Goal: Use online tool/utility: Utilize a website feature to perform a specific function

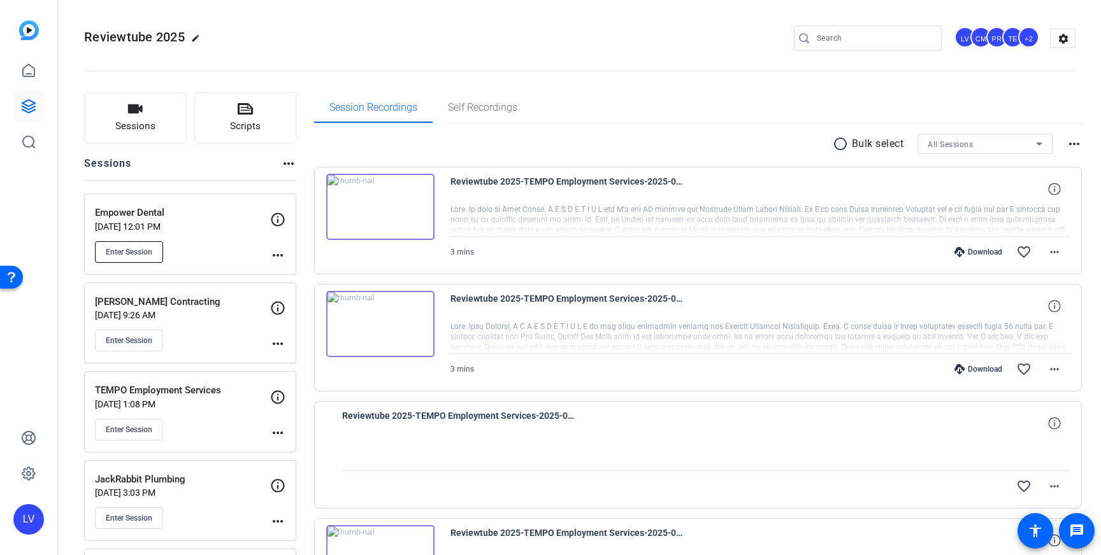
click at [112, 250] on span "Enter Session" at bounding box center [129, 252] width 46 height 10
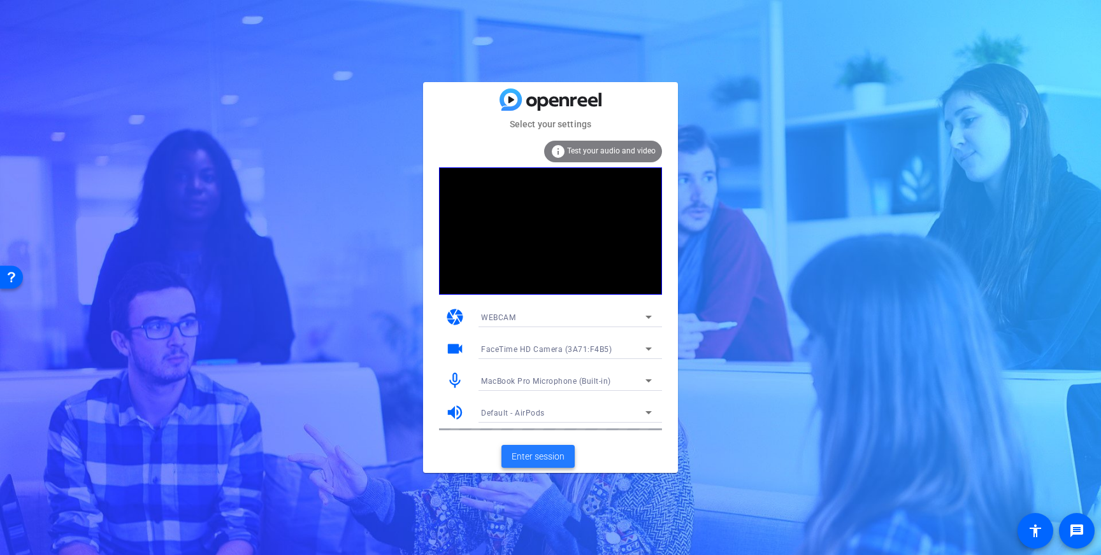
click at [537, 455] on span "Enter session" at bounding box center [537, 456] width 53 height 13
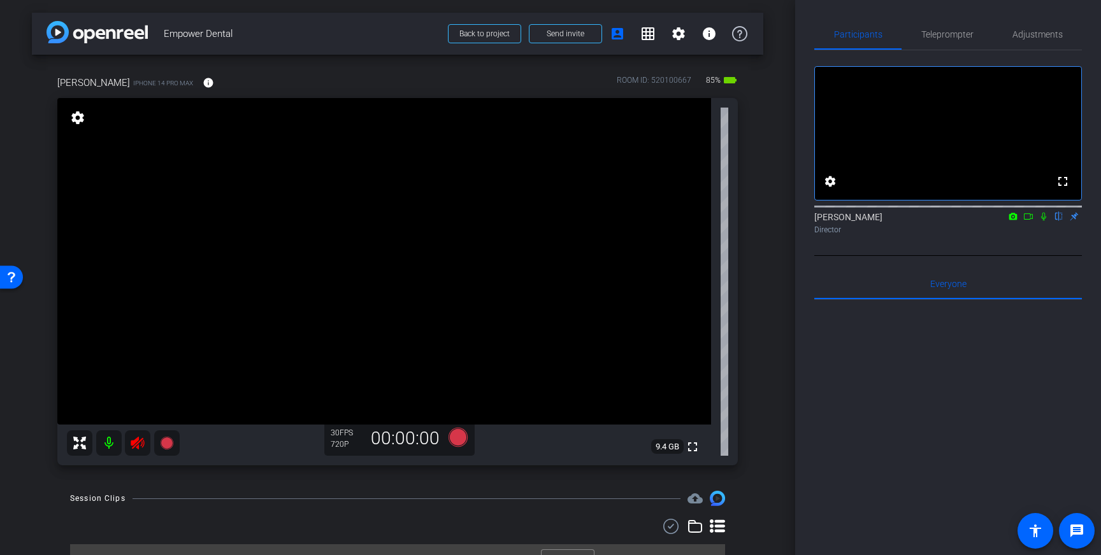
click at [134, 444] on icon at bounding box center [137, 443] width 15 height 15
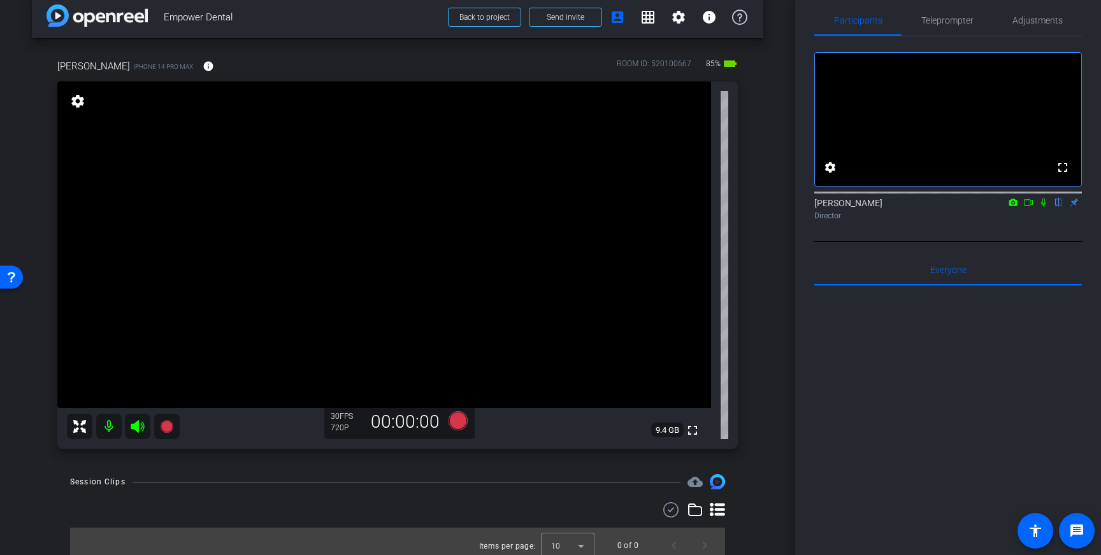
scroll to position [3, 0]
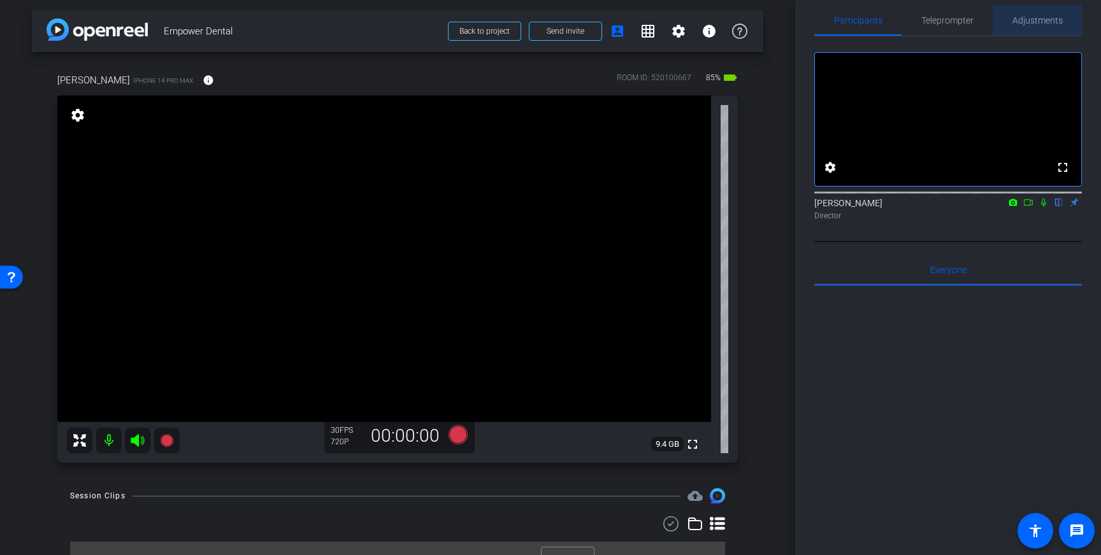
click at [1038, 19] on span "Adjustments" at bounding box center [1037, 20] width 50 height 9
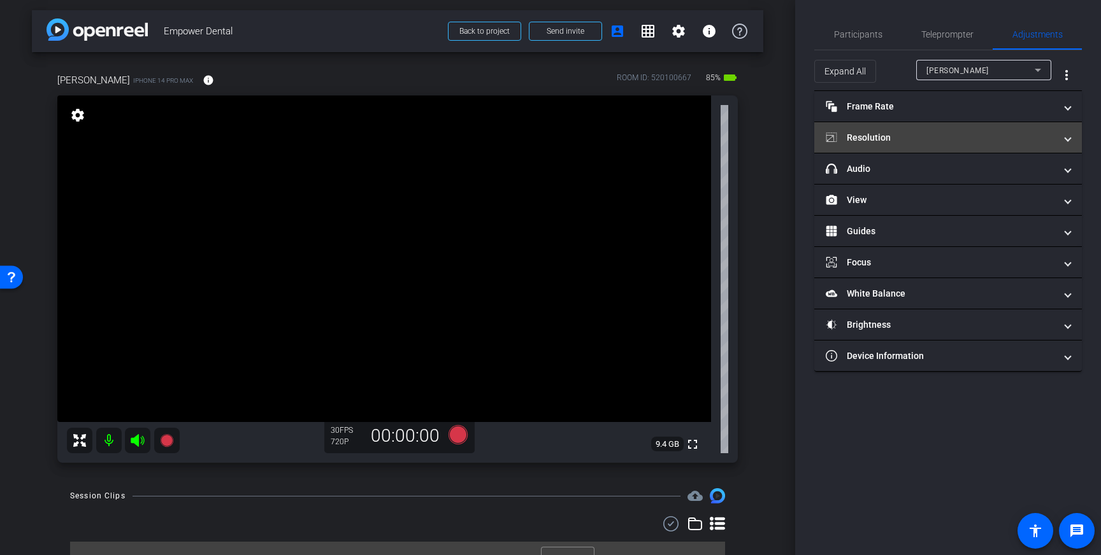
click at [1004, 138] on mat-panel-title "Resolution" at bounding box center [939, 137] width 229 height 13
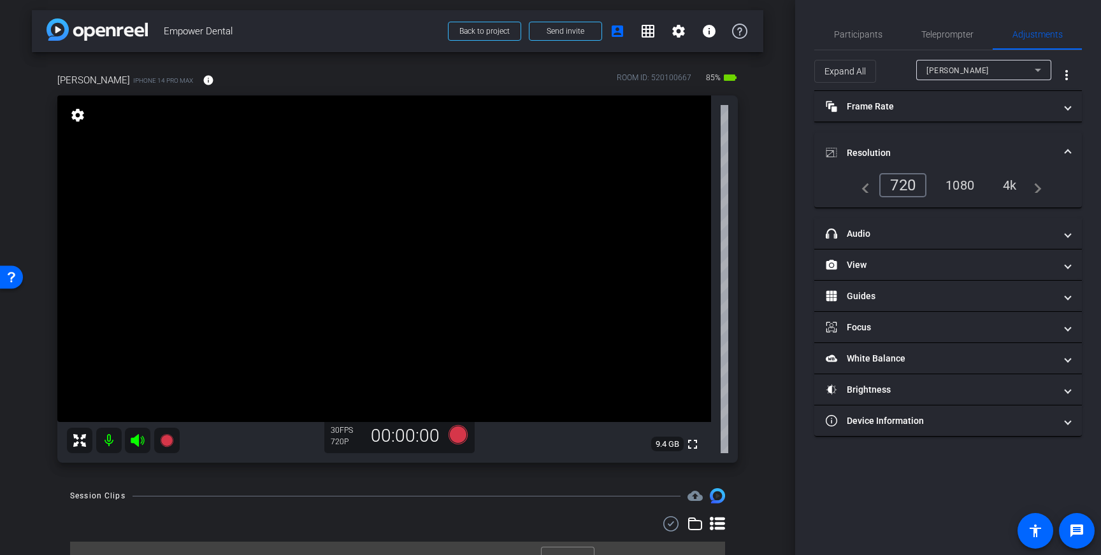
click at [1012, 189] on div "4k" at bounding box center [1009, 186] width 33 height 22
click at [1060, 150] on span "Resolution" at bounding box center [944, 152] width 239 height 13
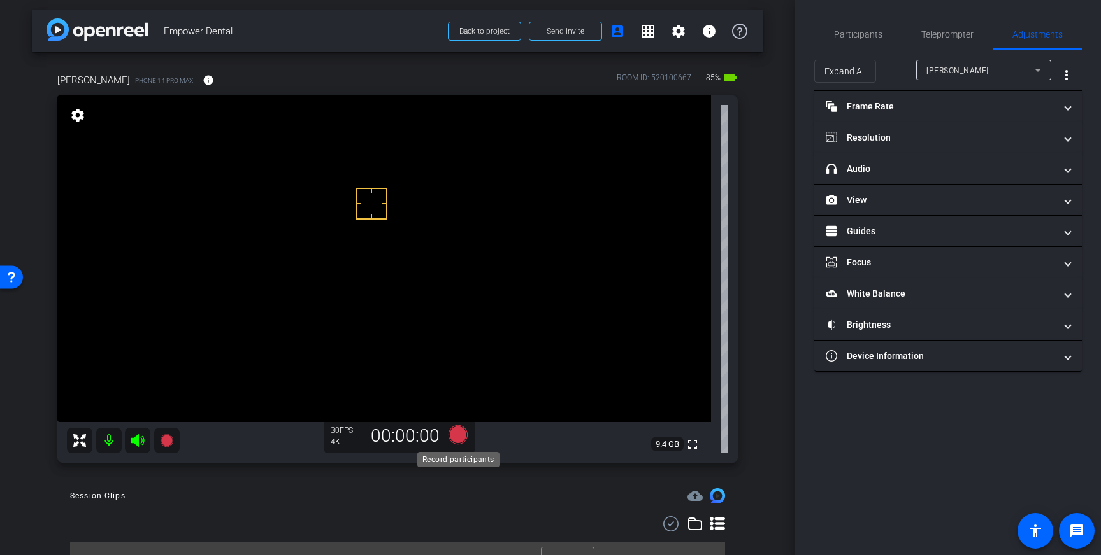
click at [457, 437] on icon at bounding box center [457, 434] width 19 height 19
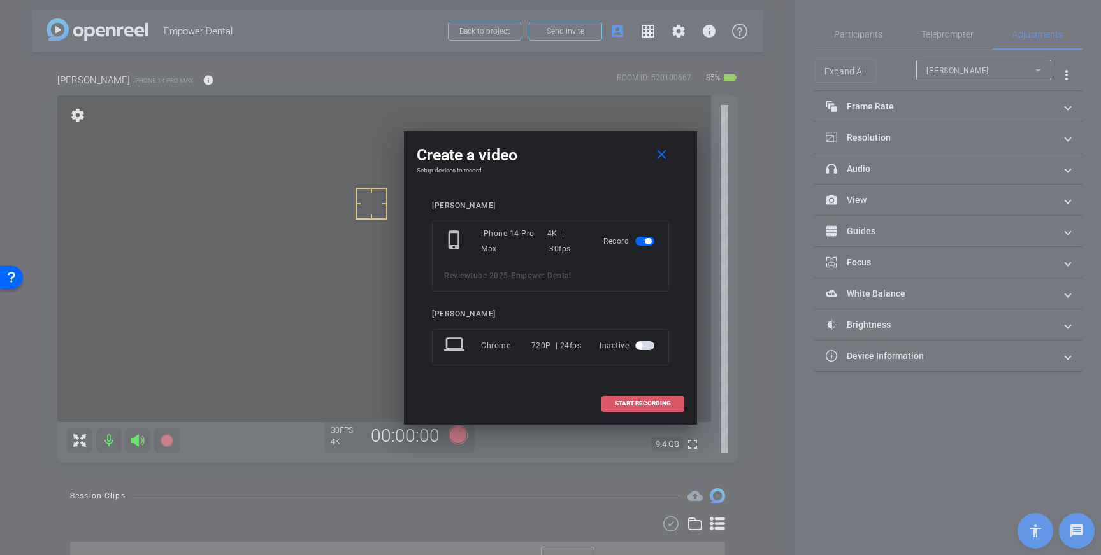
click at [654, 408] on span at bounding box center [643, 404] width 82 height 31
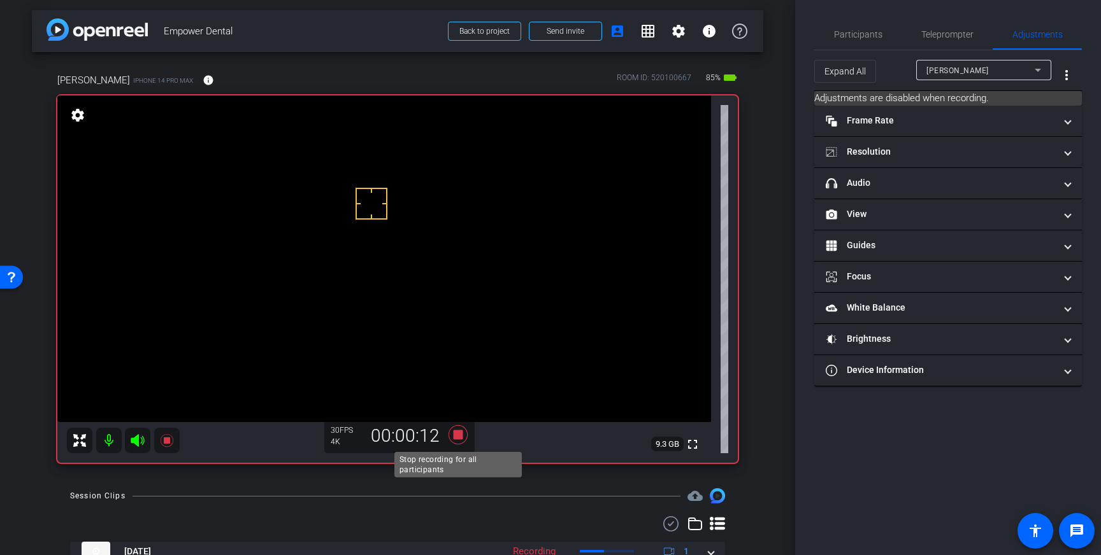
drag, startPoint x: 456, startPoint y: 436, endPoint x: 555, endPoint y: 449, distance: 99.6
click at [456, 436] on icon at bounding box center [457, 434] width 19 height 19
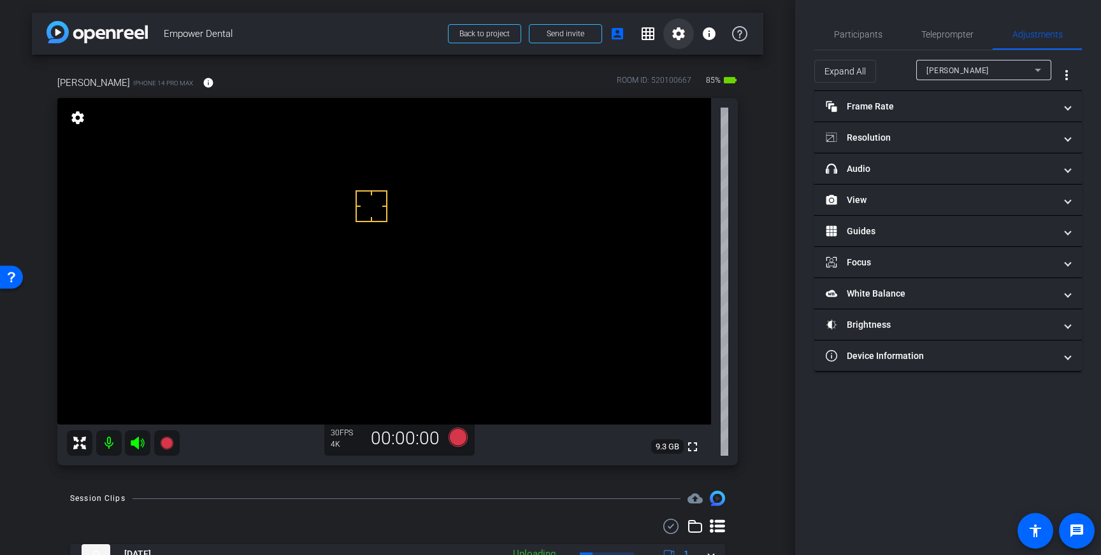
click at [682, 43] on span at bounding box center [678, 33] width 31 height 31
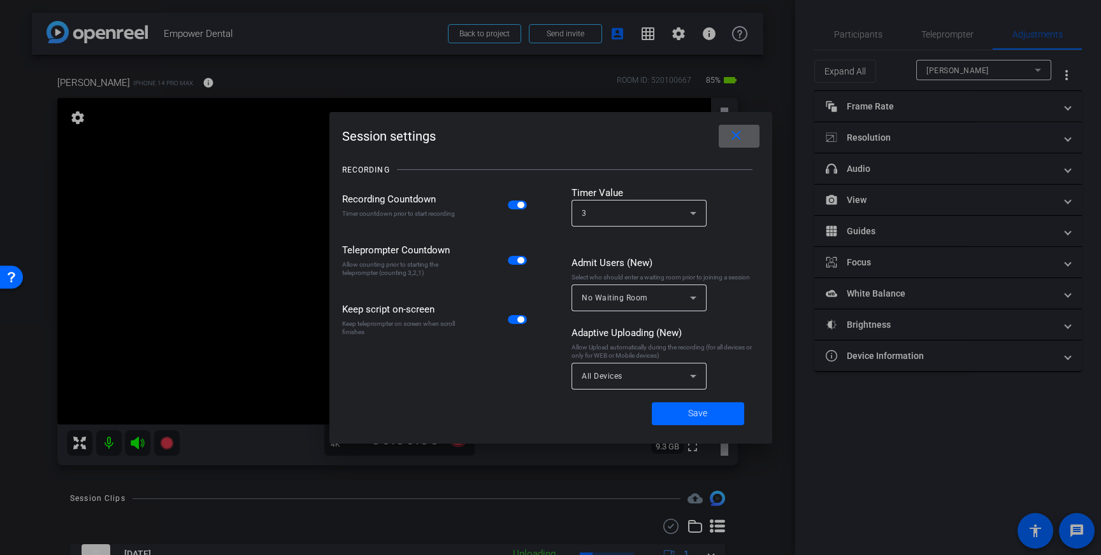
click at [692, 378] on icon at bounding box center [692, 376] width 15 height 15
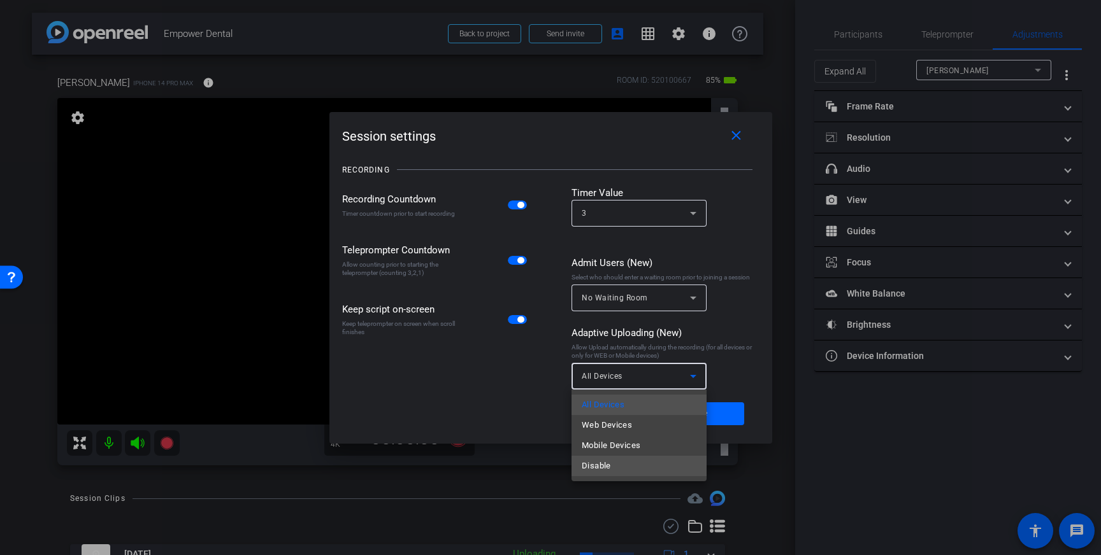
click at [613, 466] on mat-option "Disable" at bounding box center [638, 466] width 135 height 20
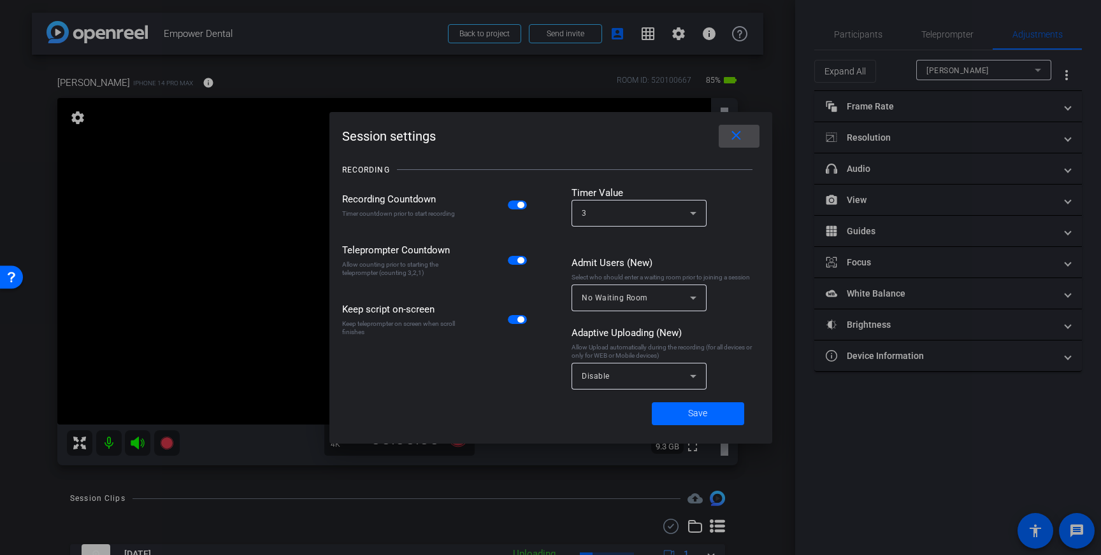
click at [739, 139] on mat-icon "close" at bounding box center [736, 136] width 16 height 16
click at [706, 417] on span "Save" at bounding box center [697, 413] width 19 height 13
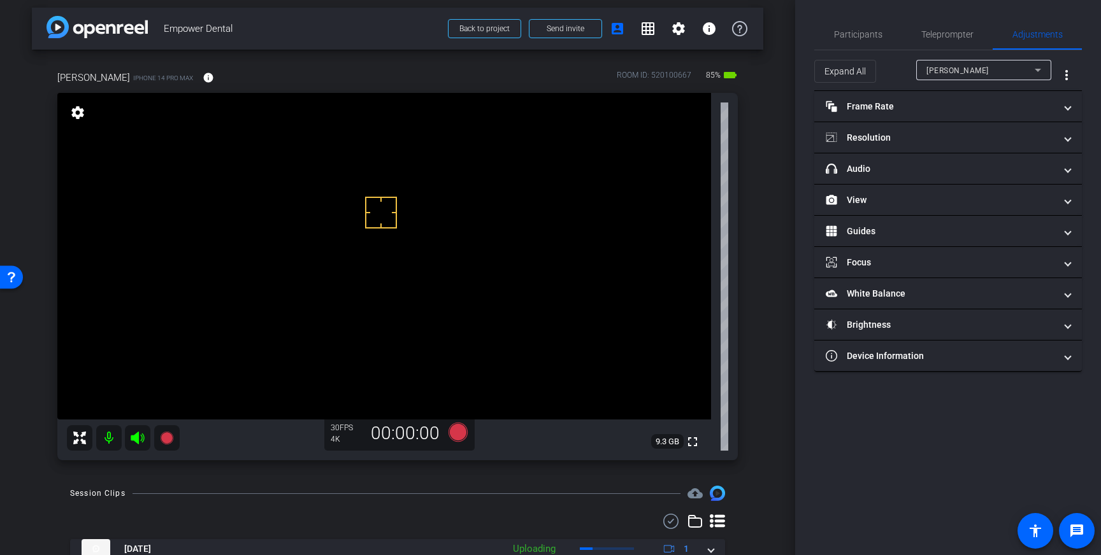
scroll to position [54, 0]
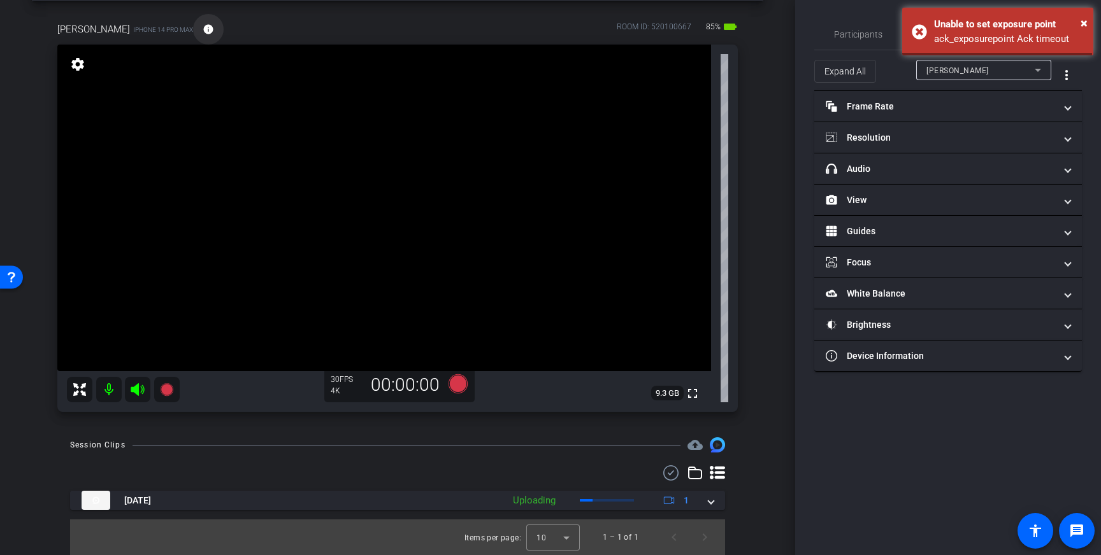
click at [203, 31] on mat-icon "info" at bounding box center [208, 29] width 11 height 11
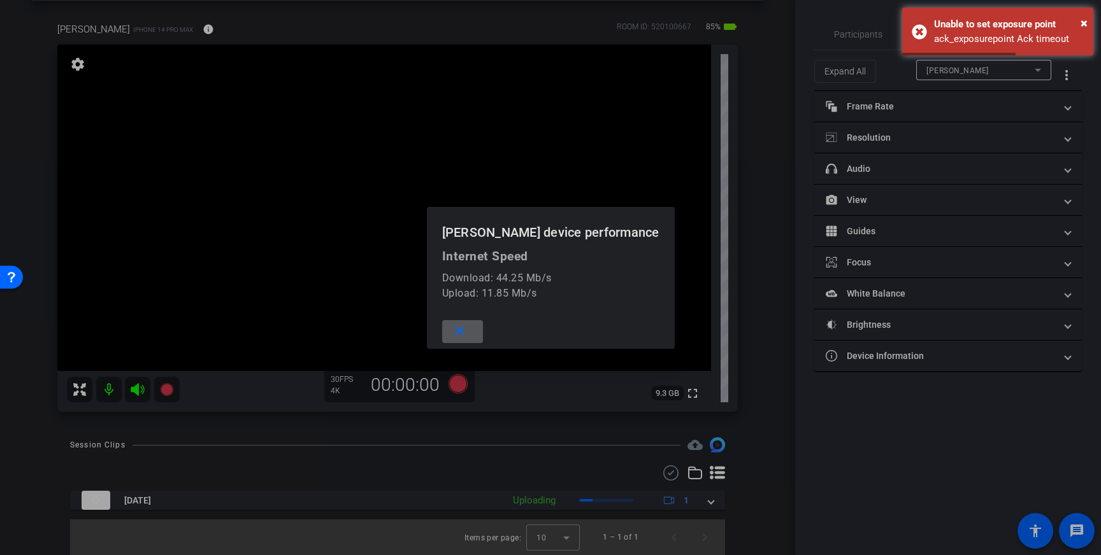
click at [475, 317] on span at bounding box center [462, 332] width 41 height 31
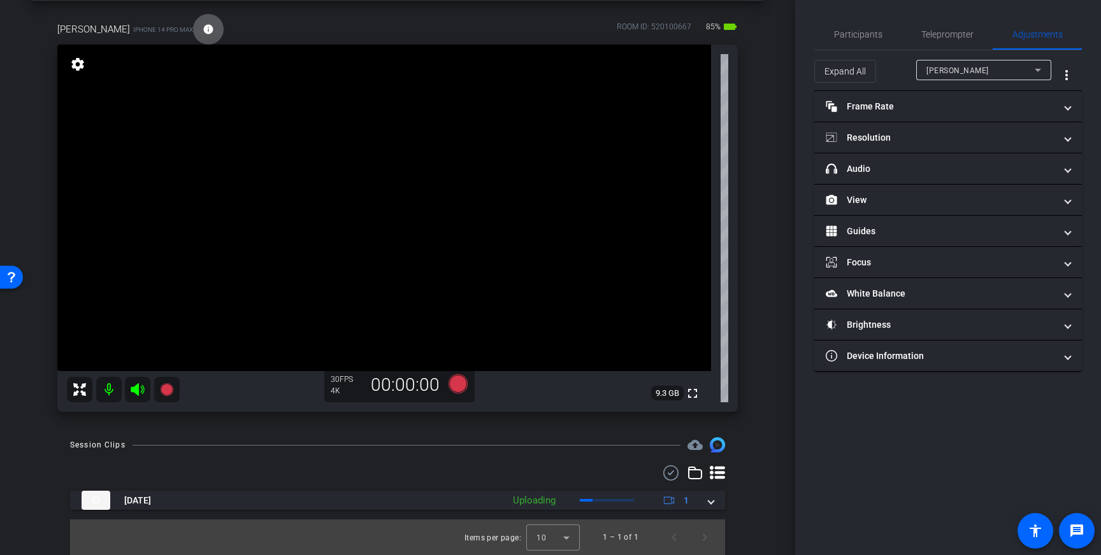
scroll to position [0, 0]
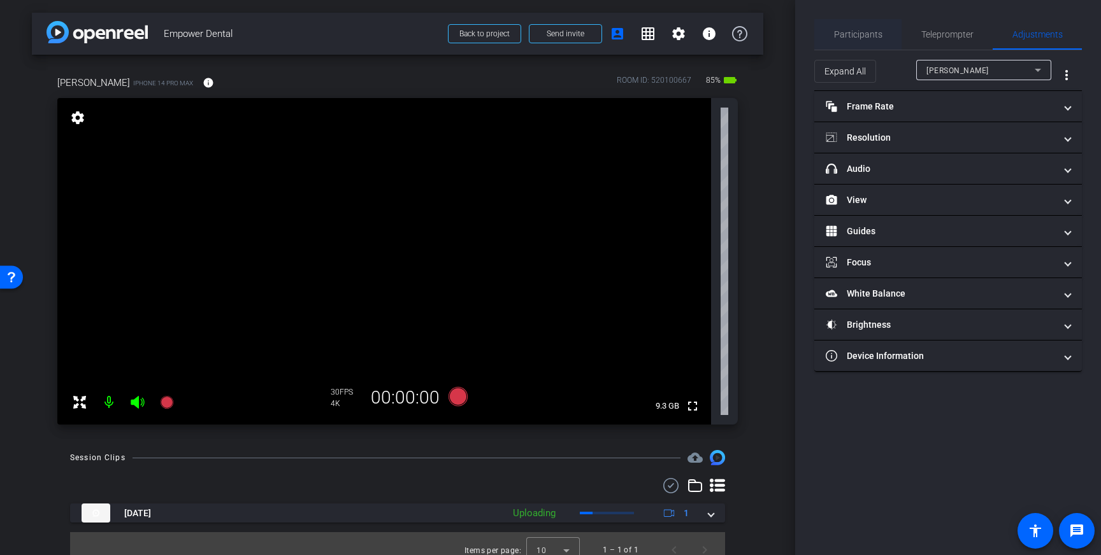
click at [860, 32] on span "Participants" at bounding box center [858, 34] width 48 height 9
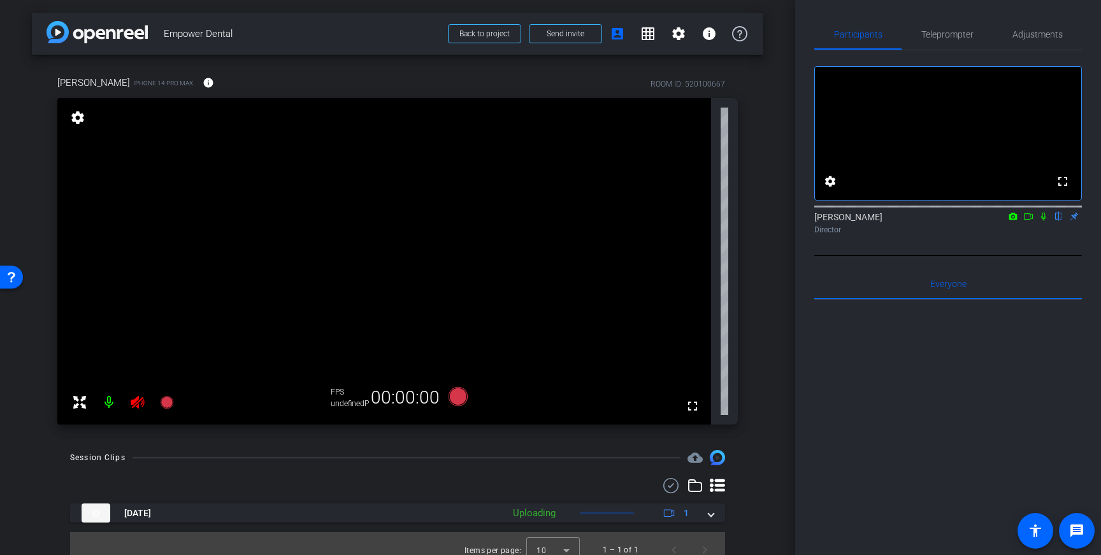
click at [136, 406] on icon at bounding box center [137, 402] width 15 height 15
click at [957, 37] on span "Teleprompter" at bounding box center [947, 34] width 52 height 9
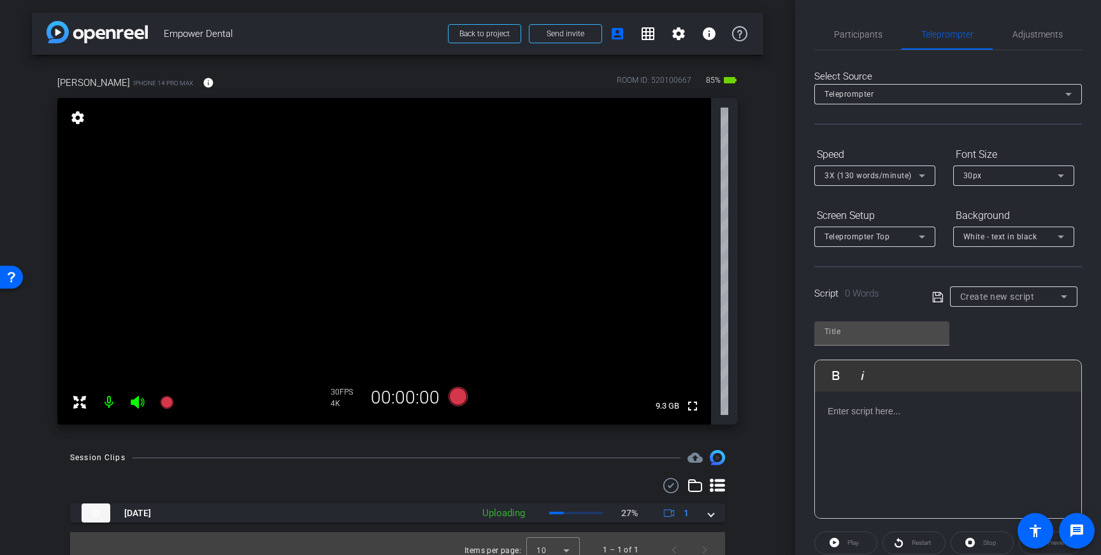
click at [893, 424] on div at bounding box center [948, 455] width 266 height 127
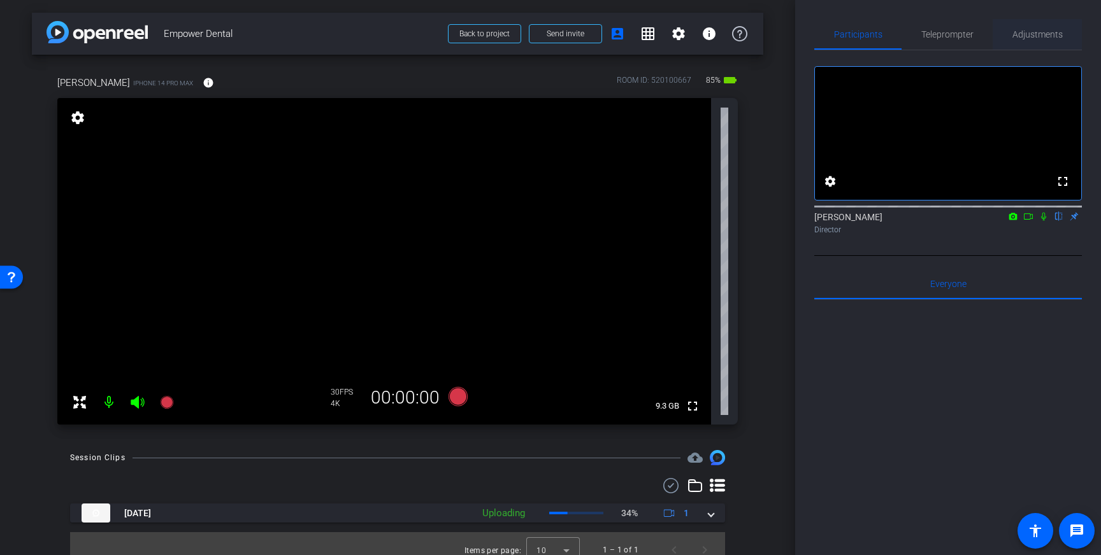
click at [1046, 32] on span "Adjustments" at bounding box center [1037, 34] width 50 height 9
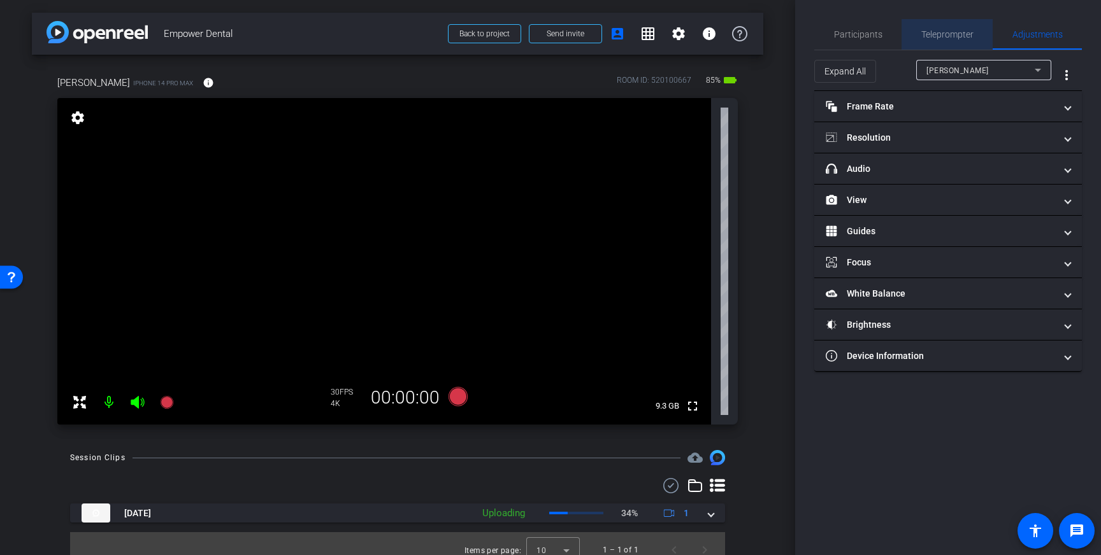
click at [934, 25] on span "Teleprompter" at bounding box center [947, 34] width 52 height 31
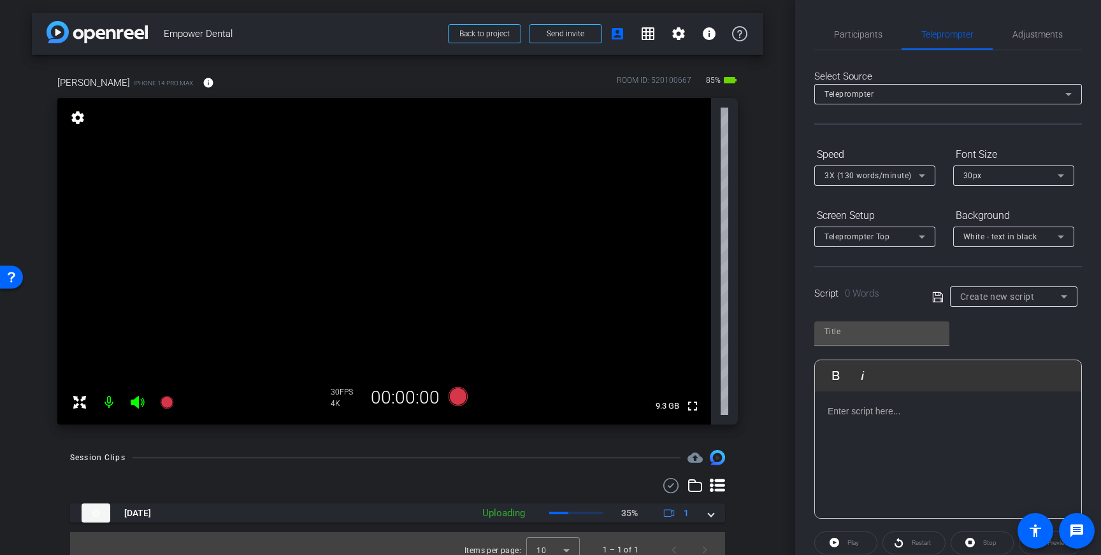
click at [952, 425] on div at bounding box center [948, 455] width 266 height 127
click at [934, 302] on icon at bounding box center [937, 297] width 11 height 15
type input "Default title 8745"
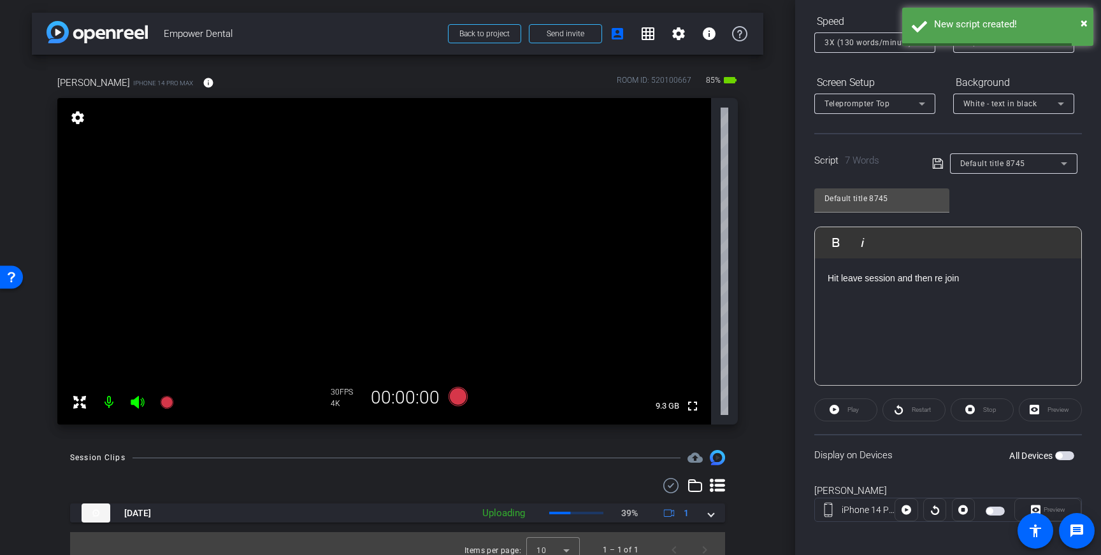
scroll to position [141, 0]
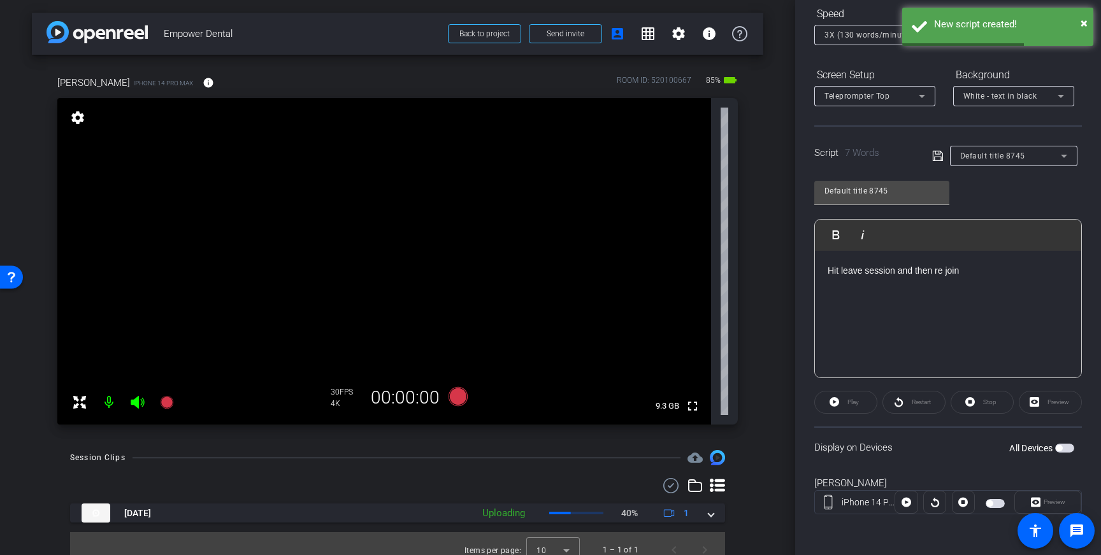
click at [1063, 451] on span "button" at bounding box center [1064, 448] width 19 height 9
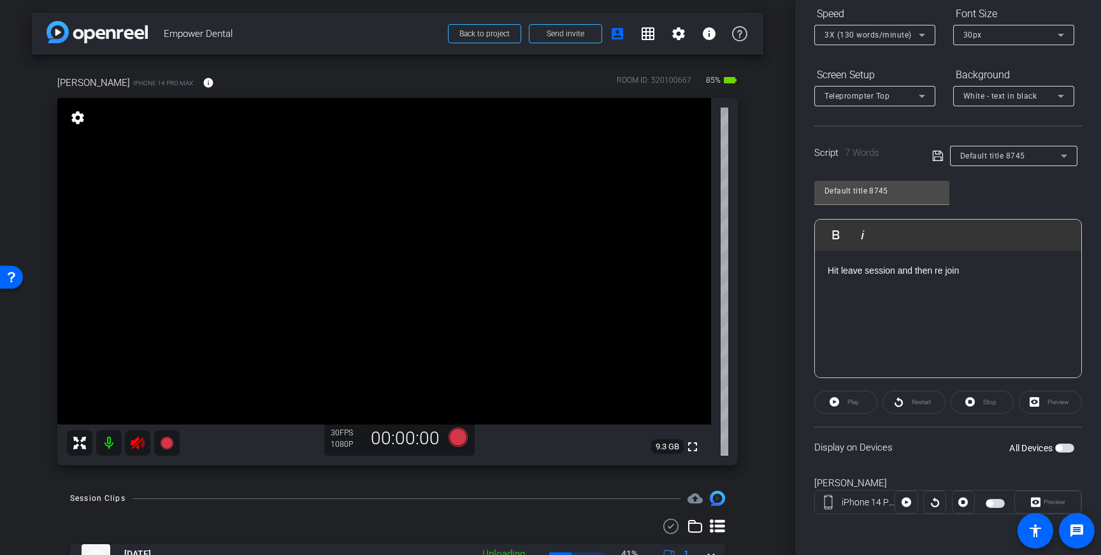
click at [136, 404] on video at bounding box center [383, 261] width 653 height 327
click at [137, 441] on icon at bounding box center [137, 443] width 13 height 13
click at [204, 84] on mat-icon "info" at bounding box center [208, 82] width 11 height 11
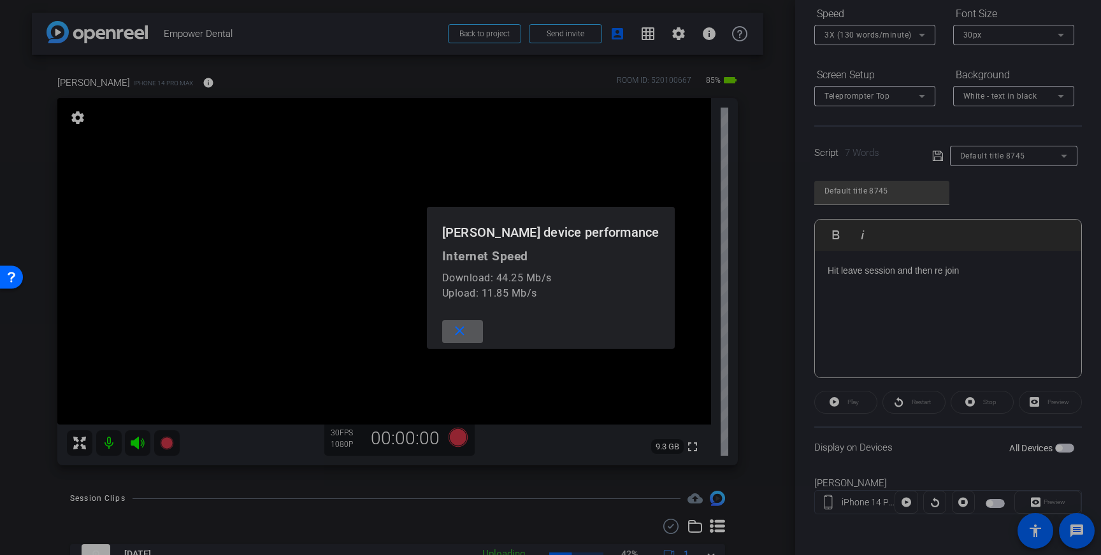
click at [466, 329] on mat-icon "close" at bounding box center [460, 332] width 16 height 16
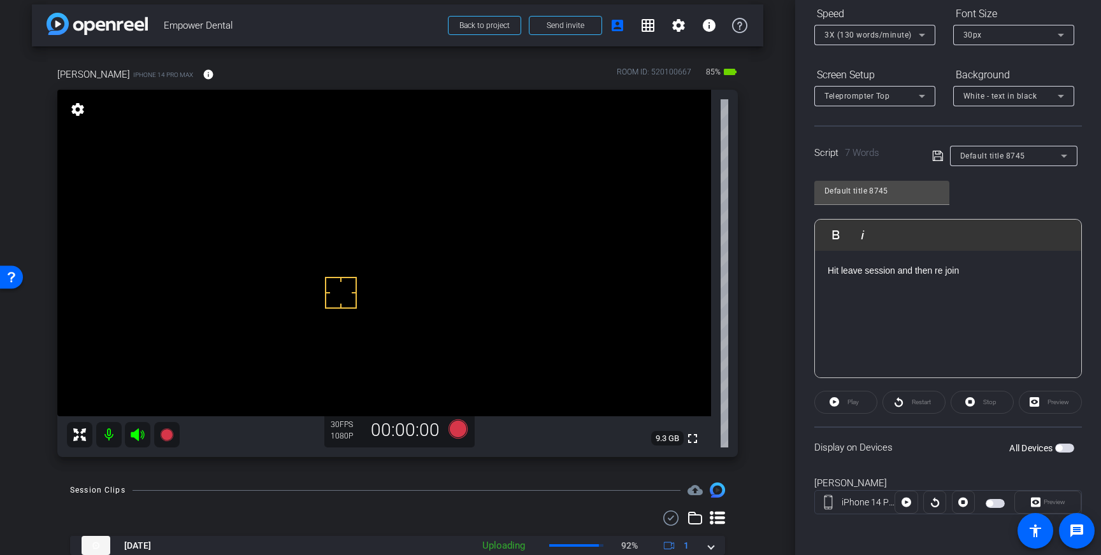
scroll to position [10, 0]
drag, startPoint x: 338, startPoint y: 394, endPoint x: 329, endPoint y: 379, distance: 17.7
click at [203, 71] on mat-icon "info" at bounding box center [208, 73] width 11 height 11
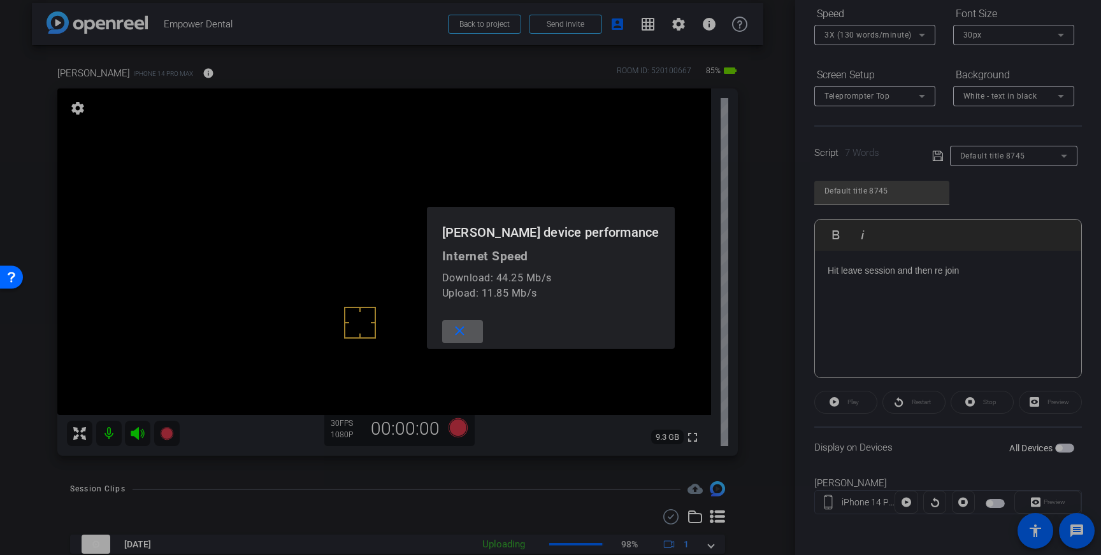
click at [463, 329] on mat-icon "close" at bounding box center [460, 332] width 16 height 16
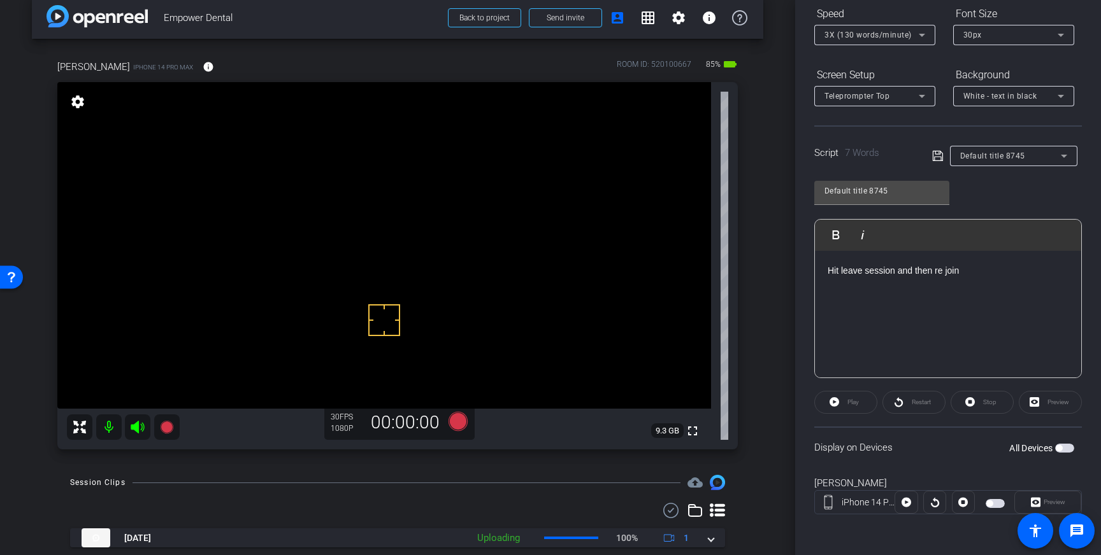
scroll to position [0, 0]
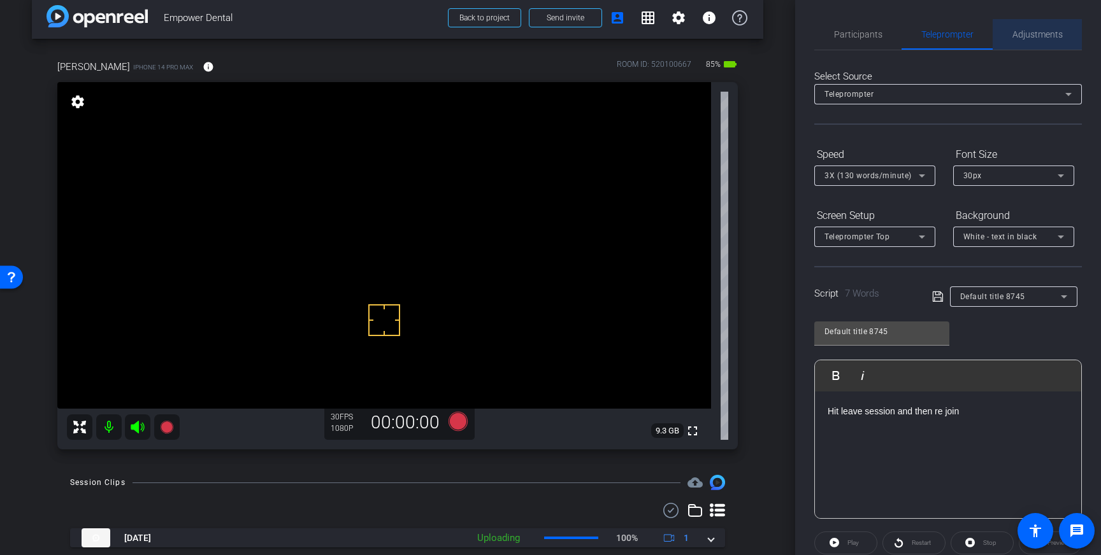
click at [1005, 38] on div "Adjustments" at bounding box center [1036, 34] width 89 height 31
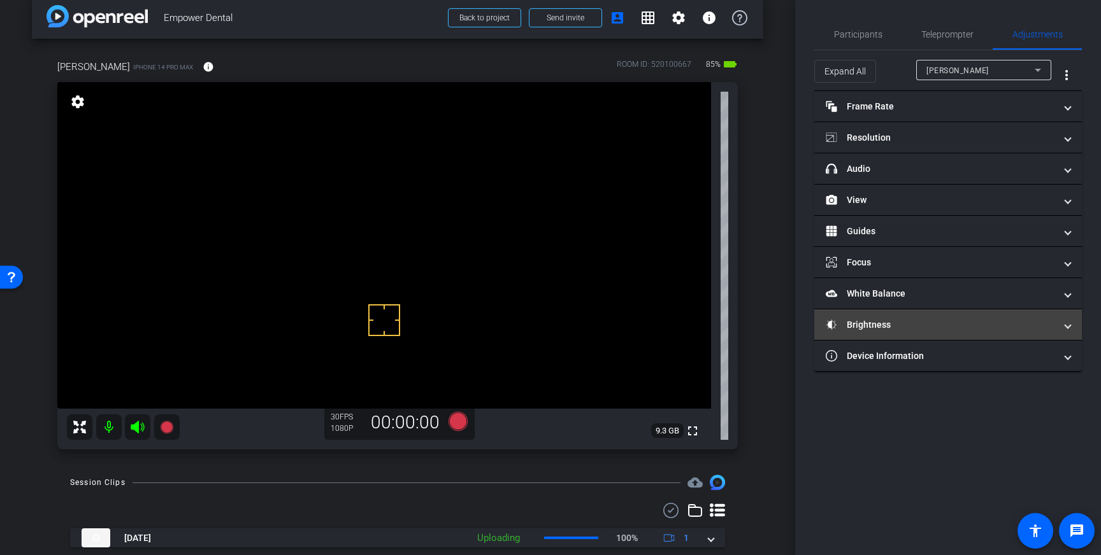
click at [1029, 322] on mat-panel-title "Brightness" at bounding box center [939, 324] width 229 height 13
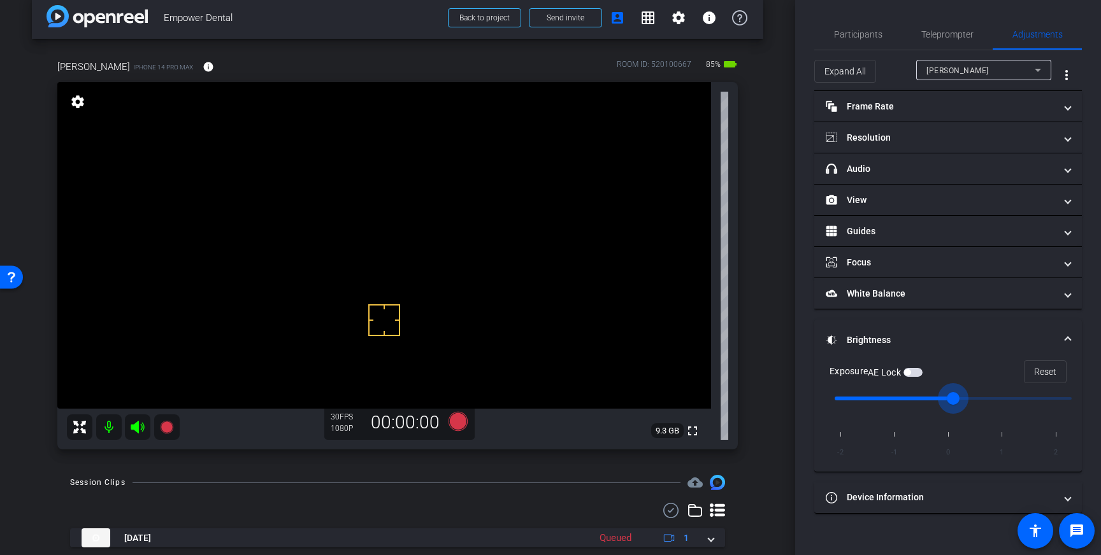
drag, startPoint x: 955, startPoint y: 400, endPoint x: 980, endPoint y: 397, distance: 24.3
click at [980, 397] on input "range" at bounding box center [953, 399] width 264 height 28
drag, startPoint x: 962, startPoint y: 397, endPoint x: 1001, endPoint y: 397, distance: 38.9
type input "1"
click at [1002, 397] on input "range" at bounding box center [953, 399] width 264 height 28
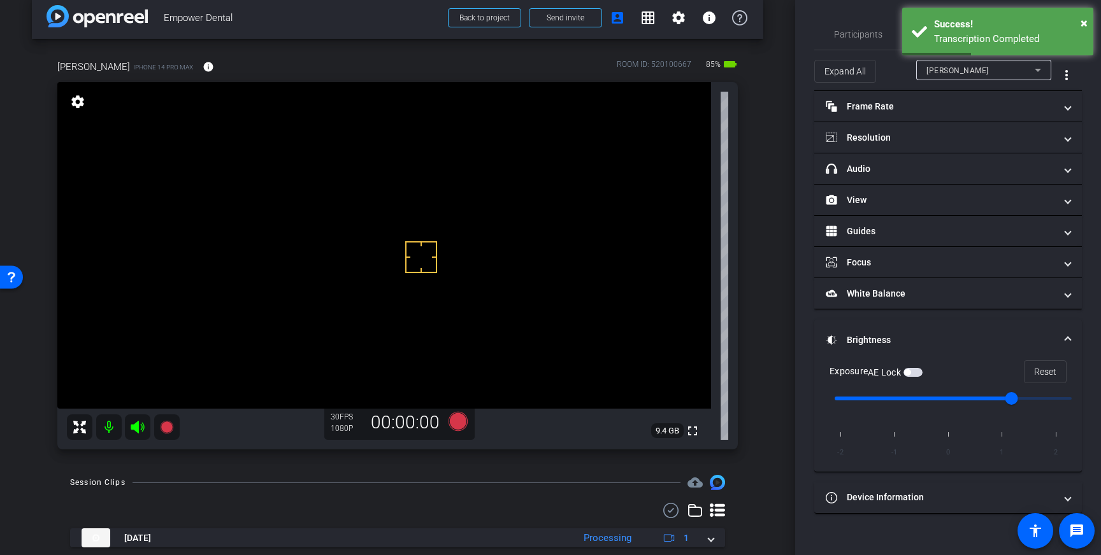
drag, startPoint x: 421, startPoint y: 257, endPoint x: 391, endPoint y: 247, distance: 31.6
drag, startPoint x: 388, startPoint y: 222, endPoint x: 382, endPoint y: 241, distance: 19.9
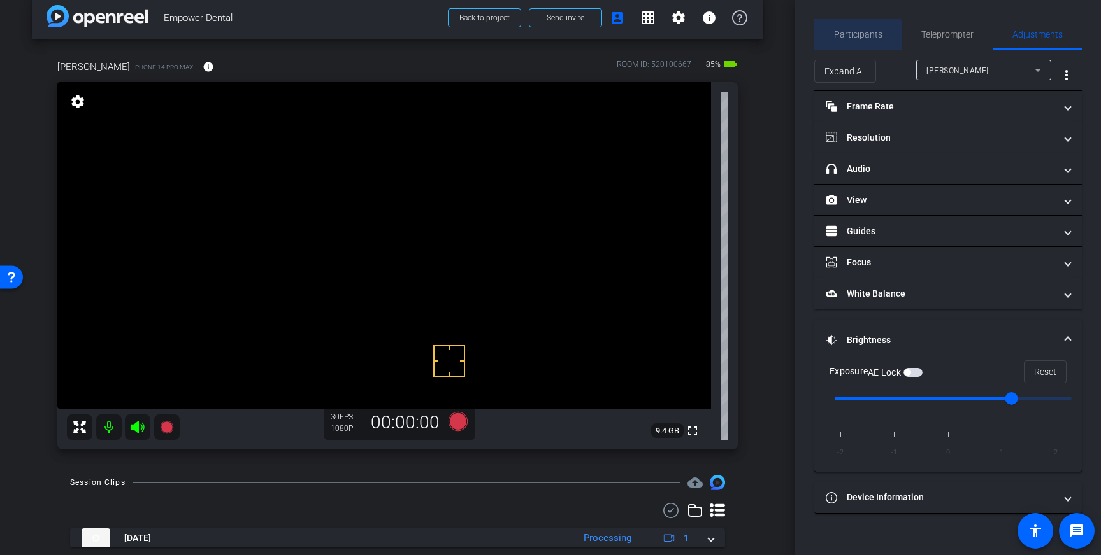
click at [845, 41] on span "Participants" at bounding box center [858, 34] width 48 height 31
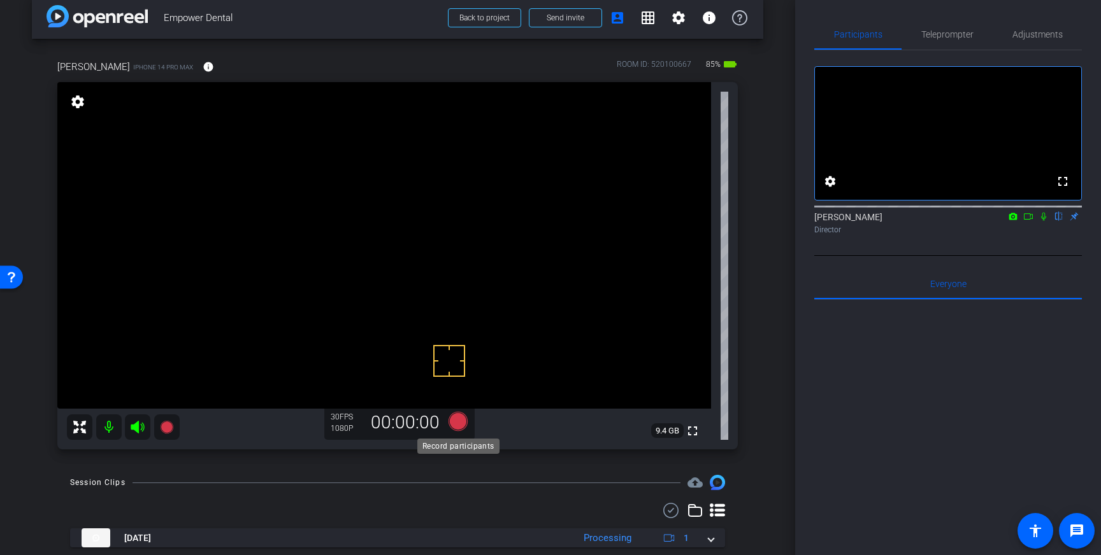
click at [453, 421] on icon at bounding box center [457, 421] width 19 height 19
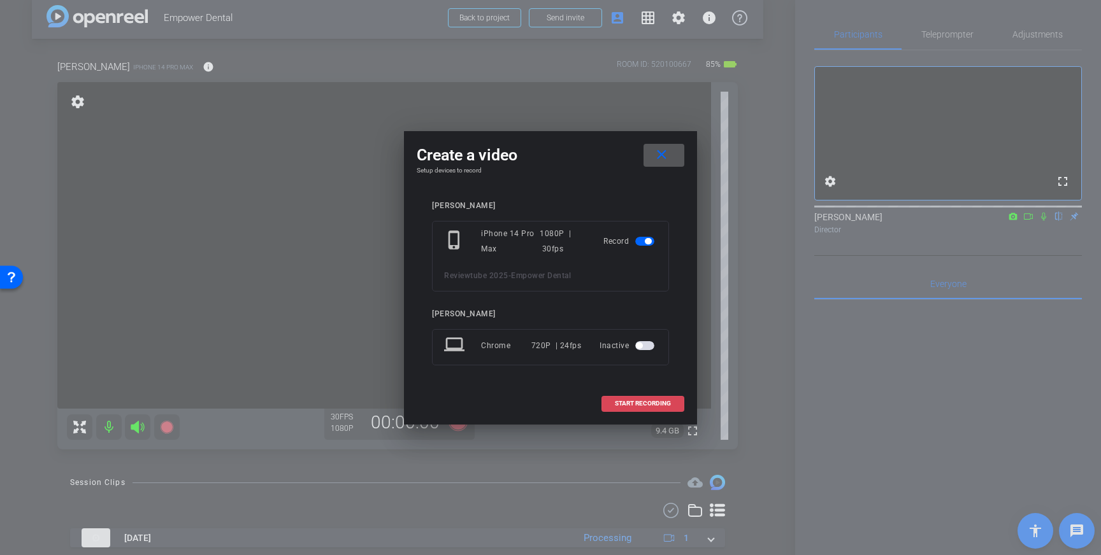
click at [634, 403] on span "START RECORDING" at bounding box center [643, 404] width 56 height 6
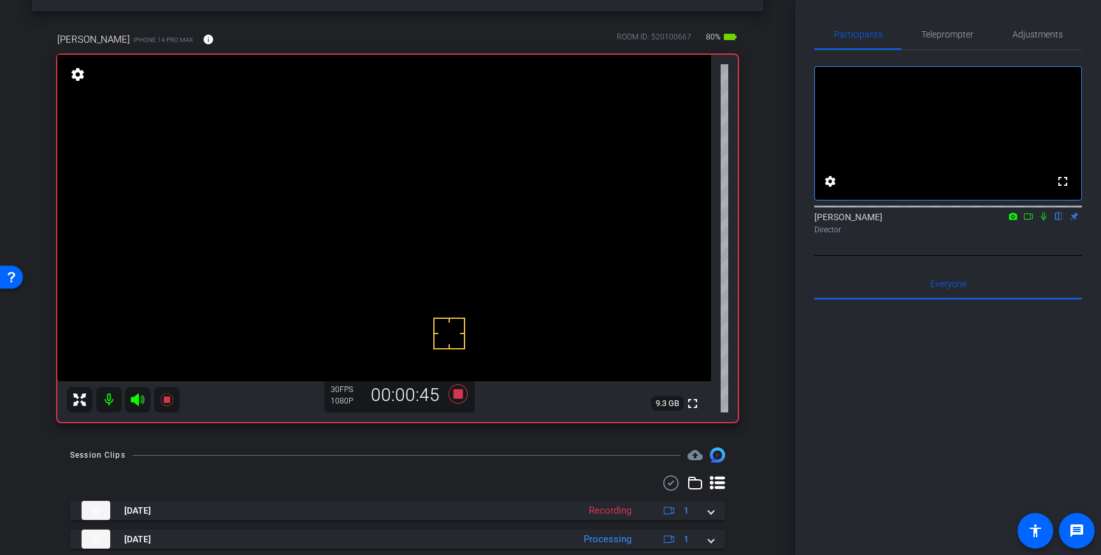
scroll to position [45, 0]
click at [456, 394] on icon at bounding box center [457, 392] width 19 height 19
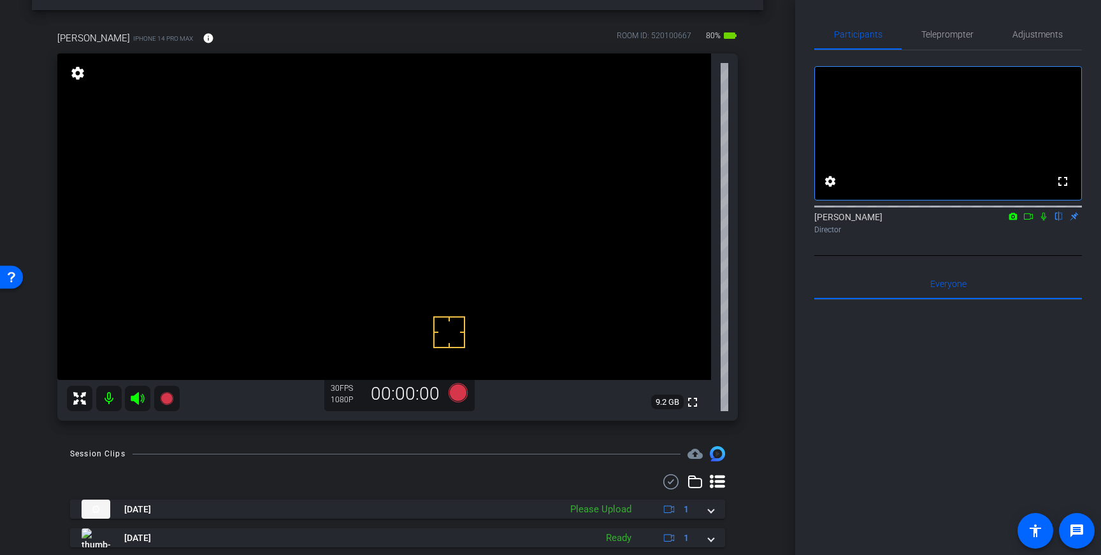
scroll to position [82, 0]
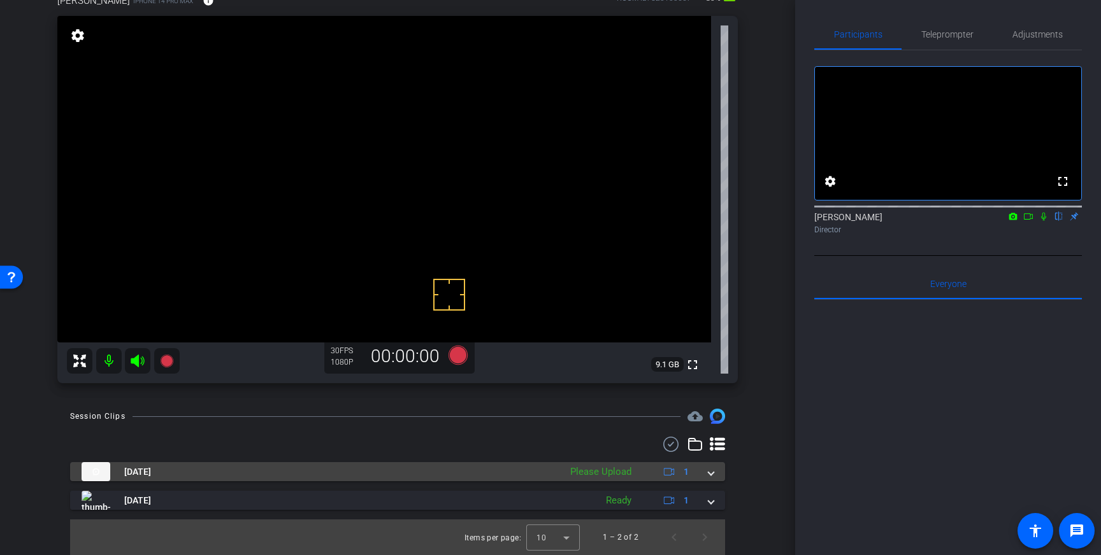
click at [708, 471] on span at bounding box center [710, 472] width 5 height 13
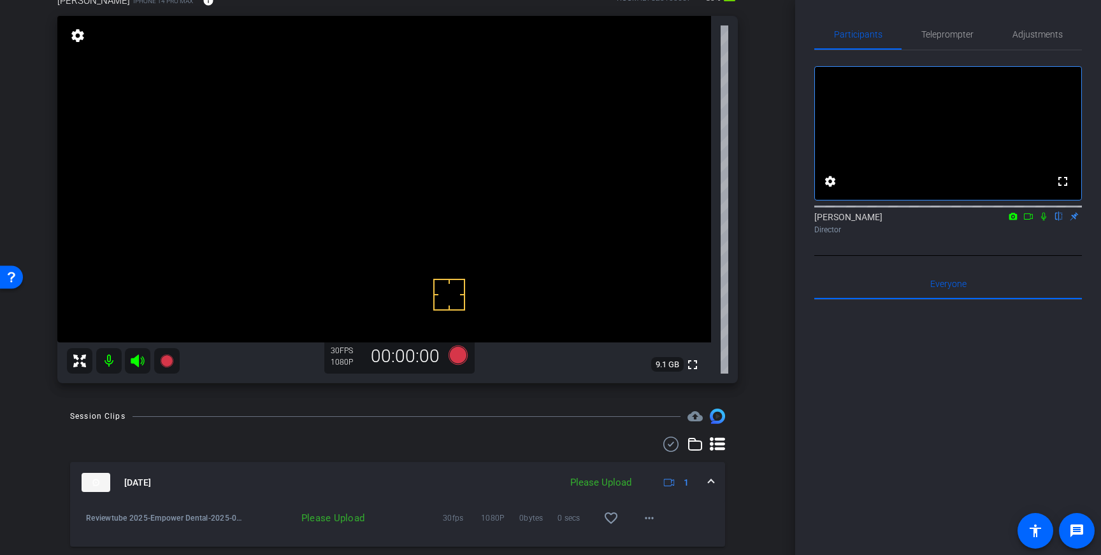
click at [708, 477] on span at bounding box center [710, 482] width 5 height 13
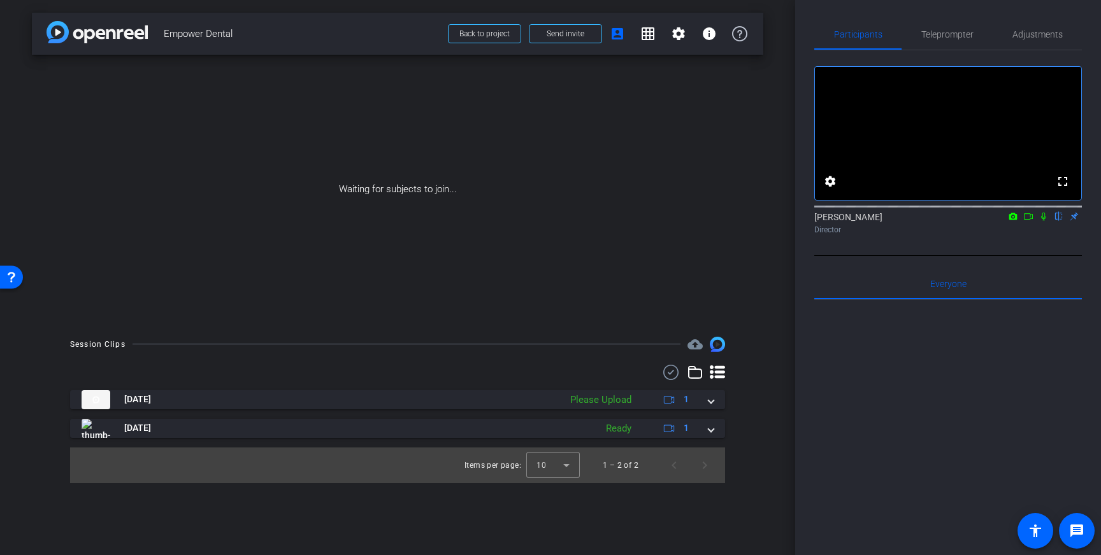
scroll to position [0, 0]
click at [1032, 221] on icon at bounding box center [1028, 216] width 10 height 9
drag, startPoint x: 1057, startPoint y: 236, endPoint x: 1070, endPoint y: 283, distance: 48.2
click at [1057, 221] on icon at bounding box center [1058, 216] width 10 height 9
